Goal: Information Seeking & Learning: Learn about a topic

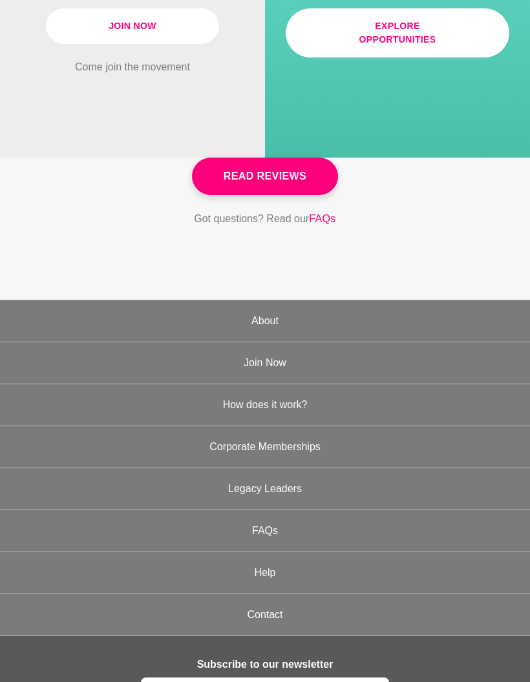
scroll to position [4205, 0]
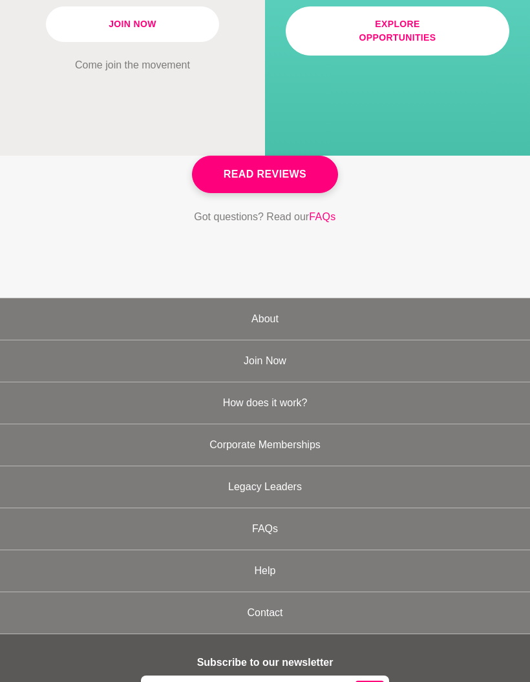
click at [252, 299] on link "About" at bounding box center [265, 319] width 530 height 41
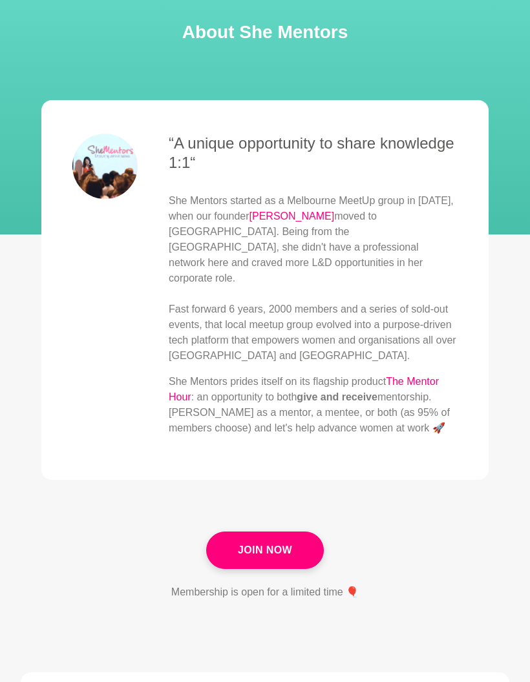
click at [261, 203] on p "She Mentors started as a Melbourne MeetUp group in [DATE], when our founder [PE…" at bounding box center [313, 278] width 289 height 171
click at [269, 211] on link "[PERSON_NAME]" at bounding box center [291, 216] width 85 height 11
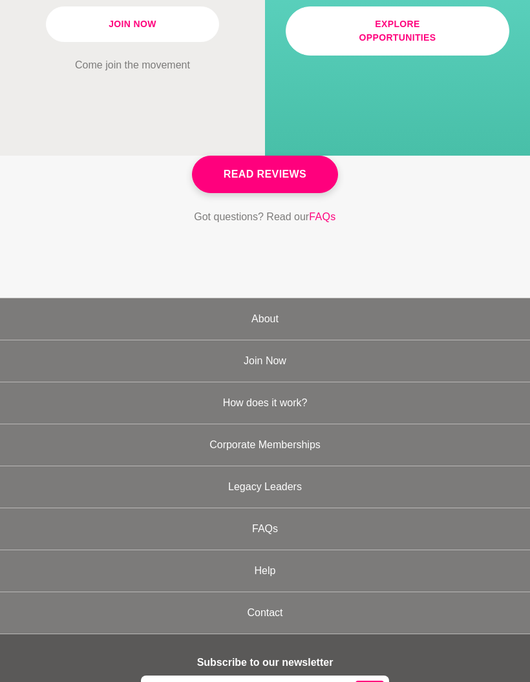
click at [251, 466] on link "Legacy Leaders" at bounding box center [265, 486] width 530 height 41
click at [18, 1] on section "Membership is OPEN! Join Now Come join the movement" at bounding box center [132, 22] width 265 height 101
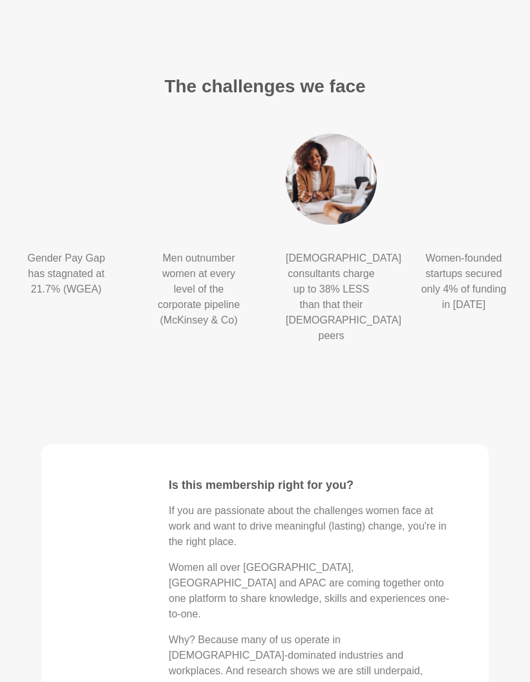
scroll to position [2118, 0]
